Goal: Check status

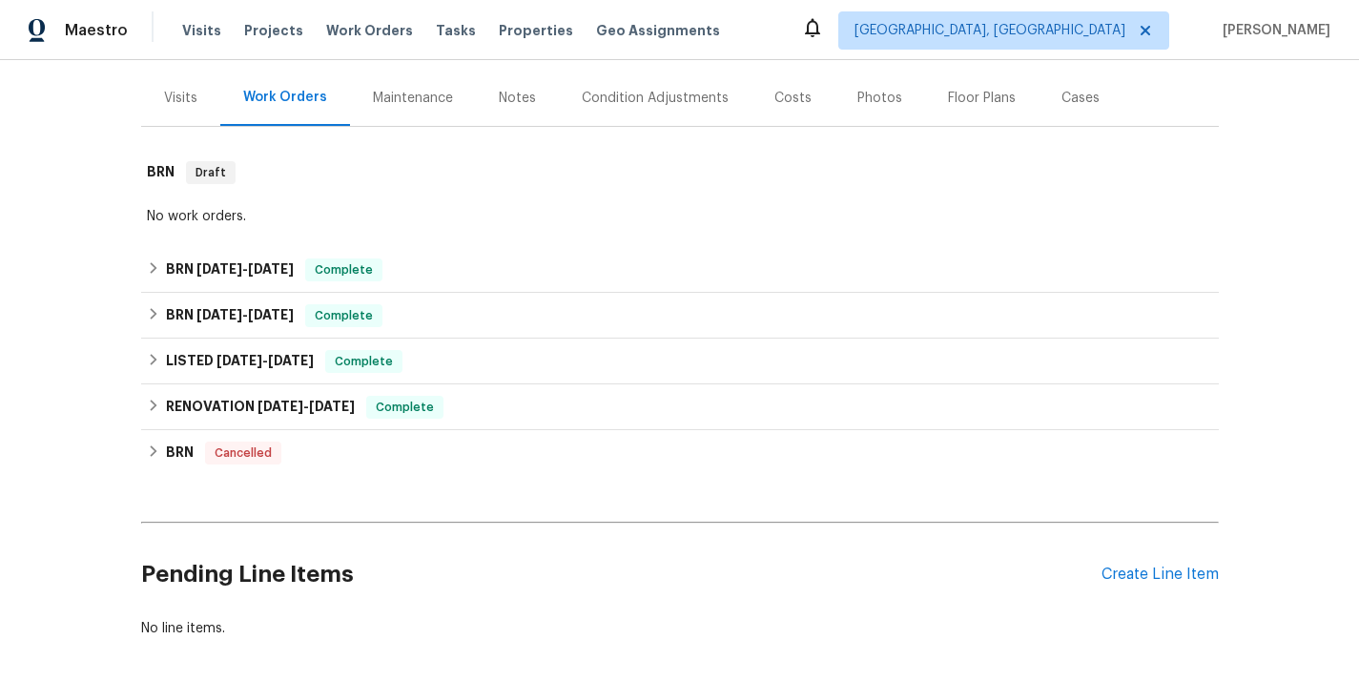
scroll to position [233, 0]
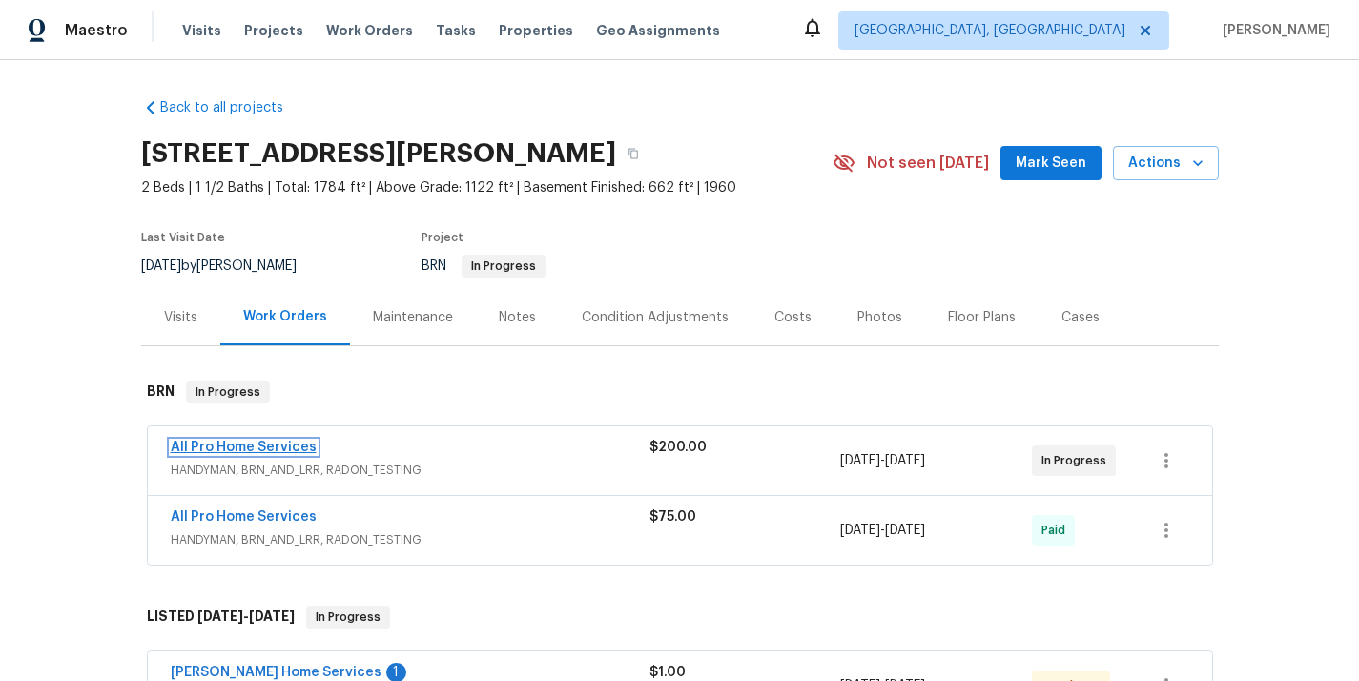
click at [279, 449] on link "All Pro Home Services" at bounding box center [244, 447] width 146 height 13
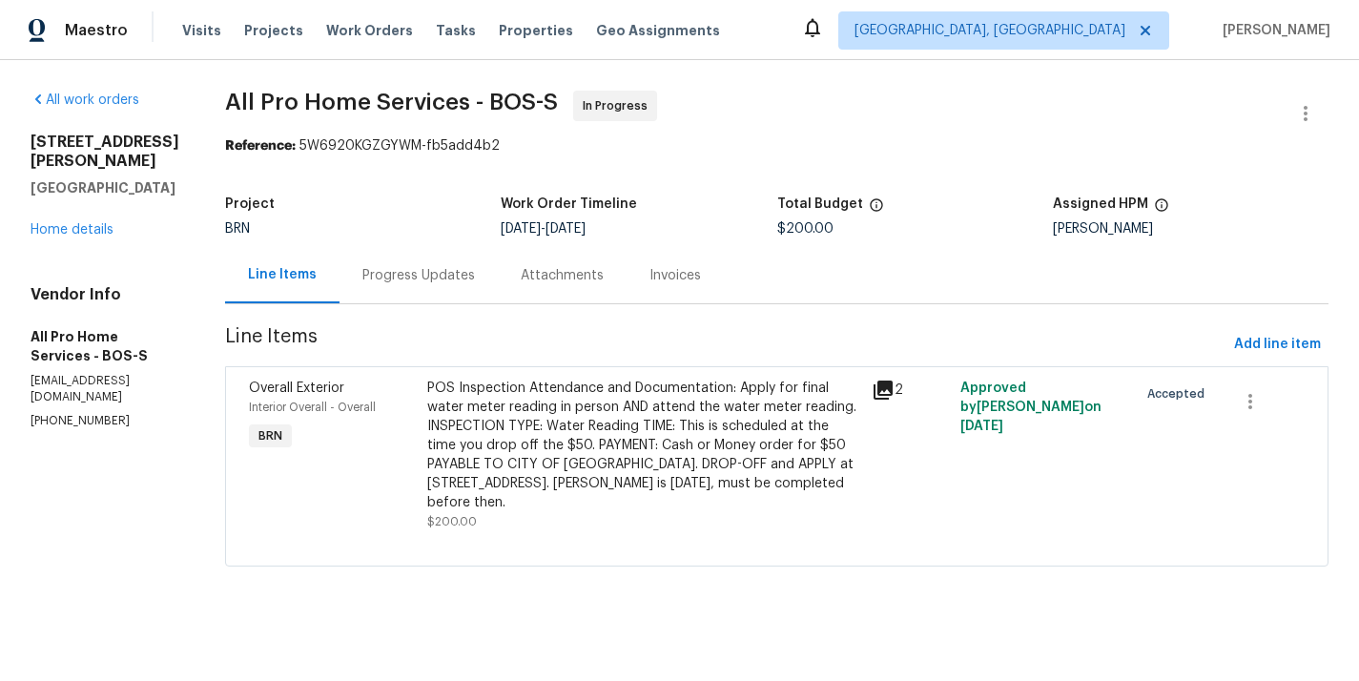
click at [451, 291] on div "Progress Updates" at bounding box center [419, 275] width 158 height 56
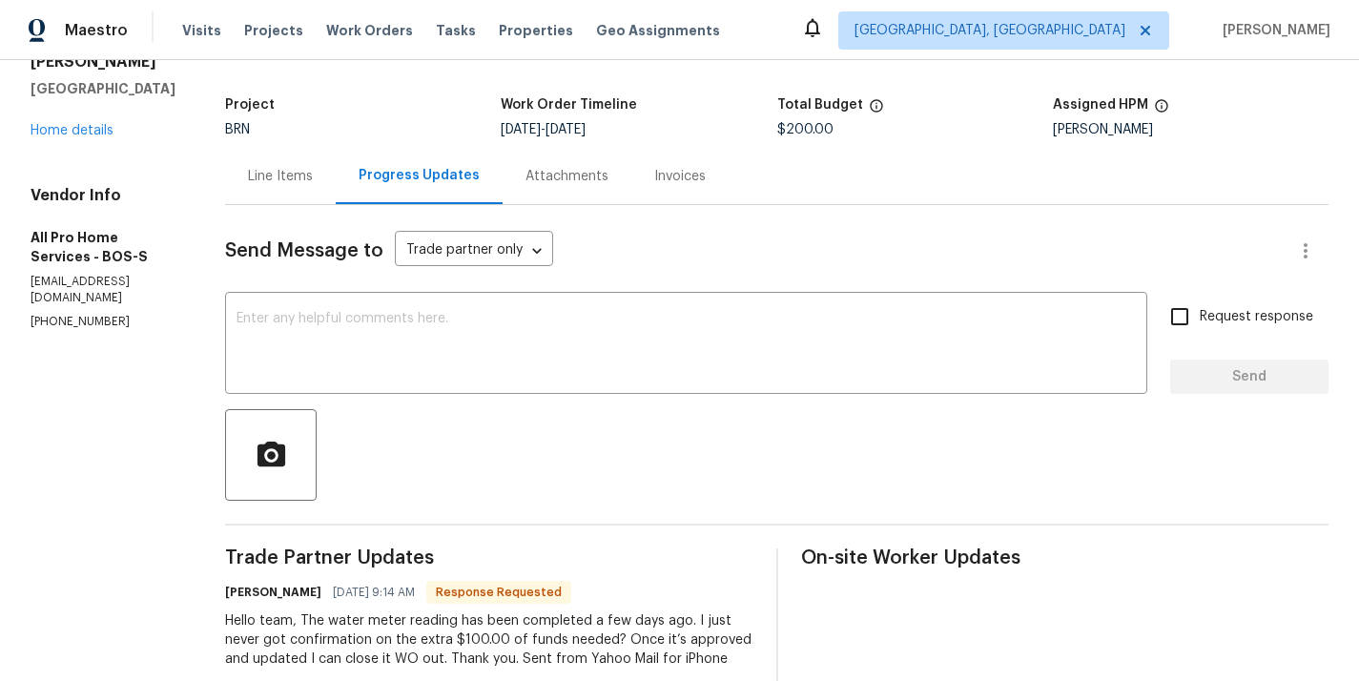
scroll to position [52, 0]
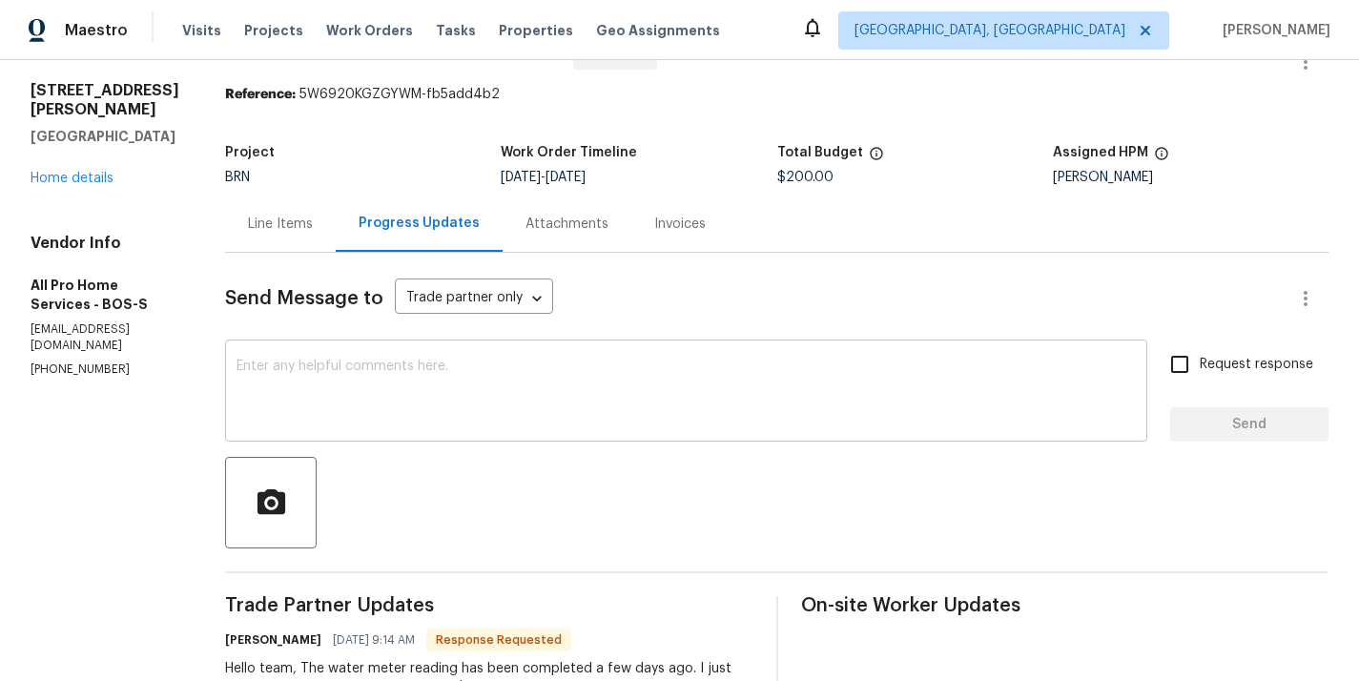
click at [560, 439] on div "x ​" at bounding box center [686, 392] width 922 height 97
